Goal: Obtain resource: Obtain resource

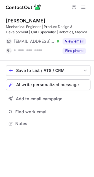
scroll to position [119, 94]
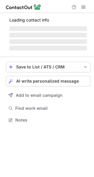
scroll to position [123, 94]
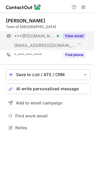
click at [79, 36] on button "View email" at bounding box center [74, 36] width 23 height 6
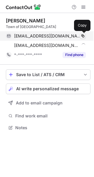
click at [85, 36] on span at bounding box center [83, 36] width 5 height 5
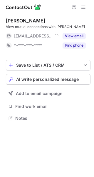
scroll to position [114, 94]
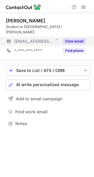
scroll to position [114, 94]
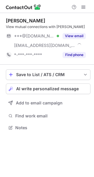
scroll to position [123, 94]
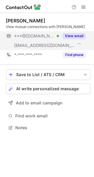
click at [76, 34] on button "View email" at bounding box center [74, 36] width 23 height 6
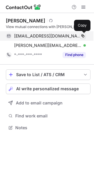
click at [83, 35] on span at bounding box center [83, 36] width 5 height 5
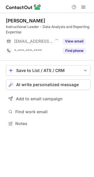
scroll to position [119, 94]
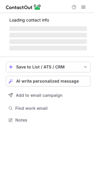
scroll to position [119, 94]
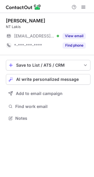
scroll to position [114, 94]
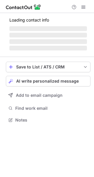
scroll to position [129, 94]
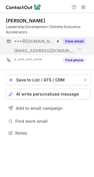
click at [74, 42] on button "View email" at bounding box center [74, 41] width 23 height 6
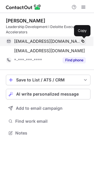
click at [82, 41] on span at bounding box center [83, 41] width 5 height 5
